Goal: Navigation & Orientation: Find specific page/section

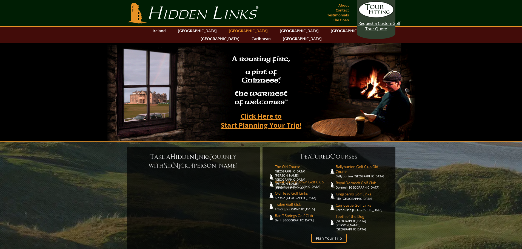
click at [229, 31] on link "[GEOGRAPHIC_DATA]" at bounding box center [248, 31] width 44 height 8
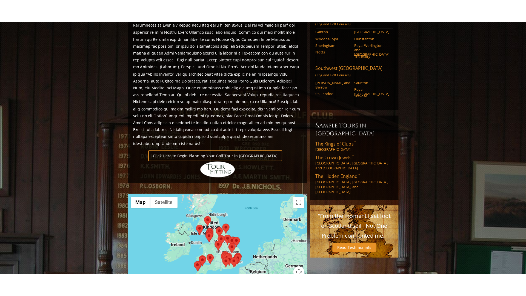
scroll to position [274, 0]
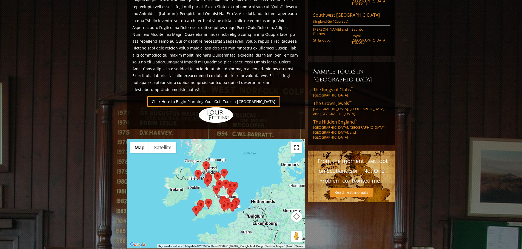
click at [298, 142] on button "Toggle fullscreen view" at bounding box center [296, 147] width 11 height 11
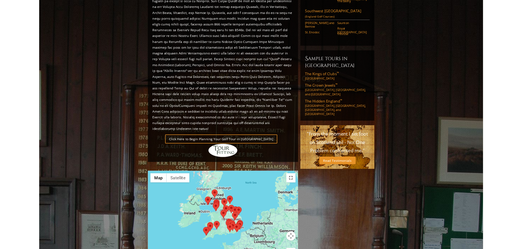
scroll to position [339, 0]
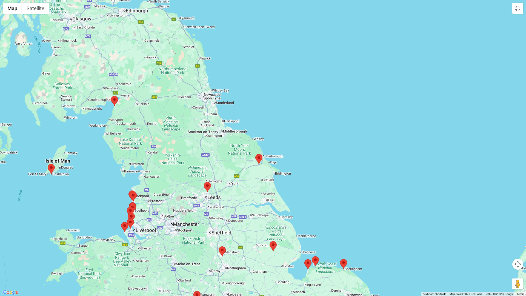
drag, startPoint x: 181, startPoint y: 58, endPoint x: 232, endPoint y: 143, distance: 98.6
click at [232, 143] on div at bounding box center [263, 148] width 526 height 296
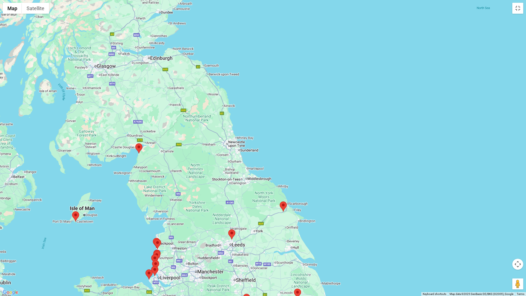
drag, startPoint x: 203, startPoint y: 108, endPoint x: 227, endPoint y: 156, distance: 54.3
click at [227, 156] on div at bounding box center [263, 148] width 526 height 296
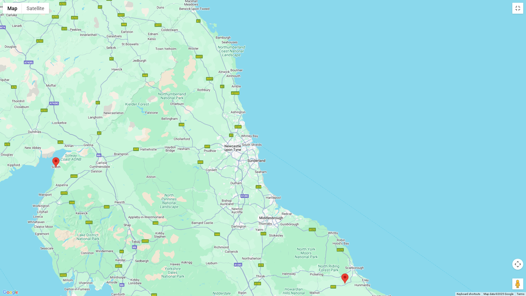
drag, startPoint x: 205, startPoint y: 179, endPoint x: 240, endPoint y: 176, distance: 34.9
click at [240, 176] on div at bounding box center [263, 148] width 526 height 296
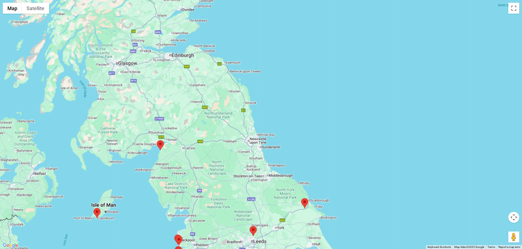
scroll to position [0, 0]
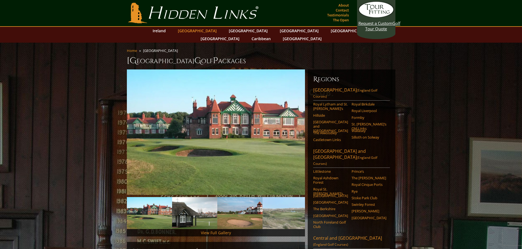
click at [199, 31] on link "[GEOGRAPHIC_DATA]" at bounding box center [197, 31] width 44 height 8
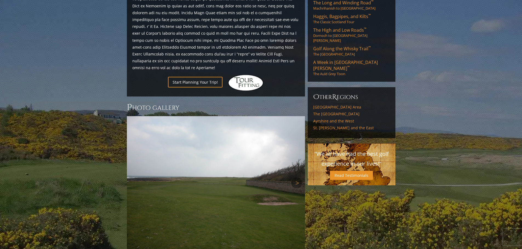
scroll to position [329, 0]
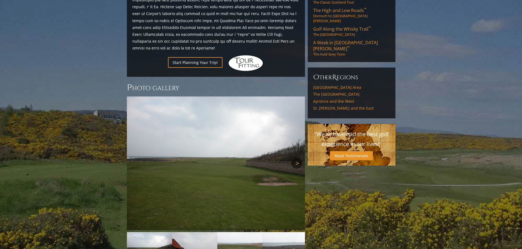
click at [297, 158] on link "Next" at bounding box center [296, 163] width 11 height 11
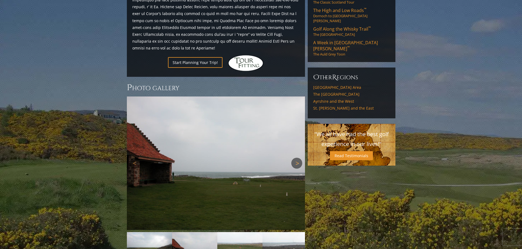
click at [296, 158] on link "Next" at bounding box center [296, 163] width 11 height 11
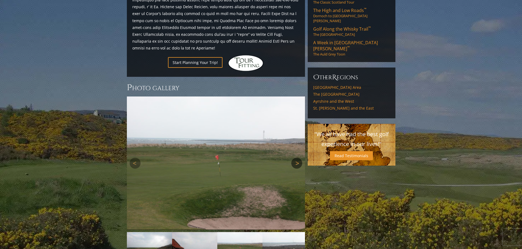
click at [296, 158] on link "Next" at bounding box center [296, 163] width 11 height 11
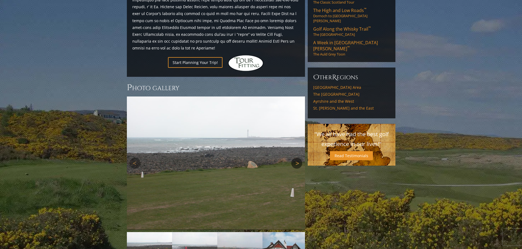
click at [296, 158] on link "Next" at bounding box center [296, 163] width 11 height 11
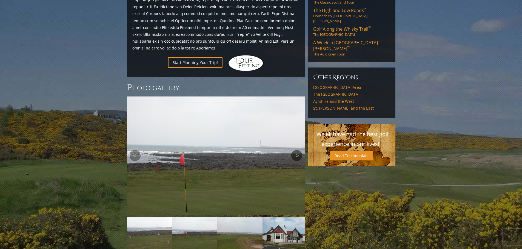
click at [296, 133] on img at bounding box center [216, 164] width 178 height 134
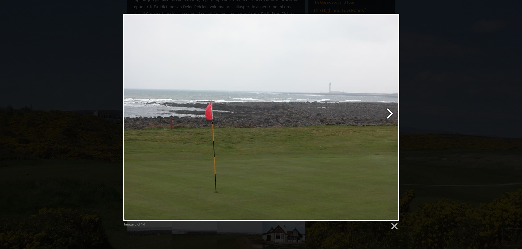
click at [384, 116] on link at bounding box center [310, 118] width 177 height 208
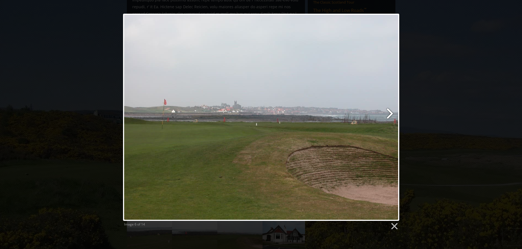
click at [387, 115] on link at bounding box center [310, 118] width 177 height 208
